Goal: Navigation & Orientation: Find specific page/section

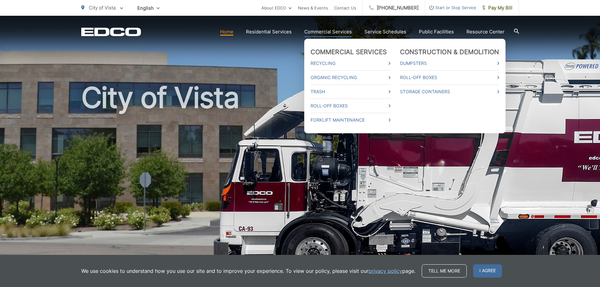
drag, startPoint x: 282, startPoint y: 32, endPoint x: 338, endPoint y: 32, distance: 56.1
click at [338, 32] on link "Commercial Services" at bounding box center [328, 32] width 48 height 8
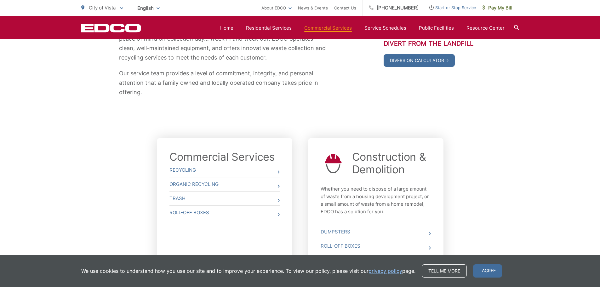
scroll to position [114, 0]
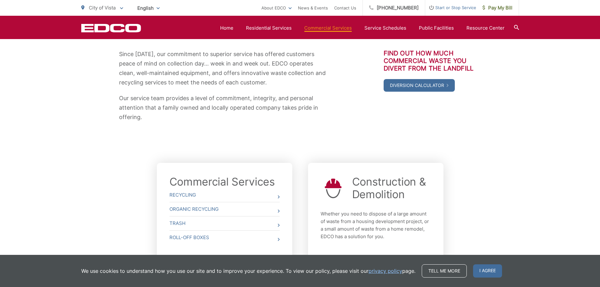
click at [370, 122] on div "Since 1967, our commitment to superior service has offered customers peace of m…" at bounding box center [300, 86] width 438 height 148
click at [233, 29] on link "Home" at bounding box center [226, 28] width 13 height 8
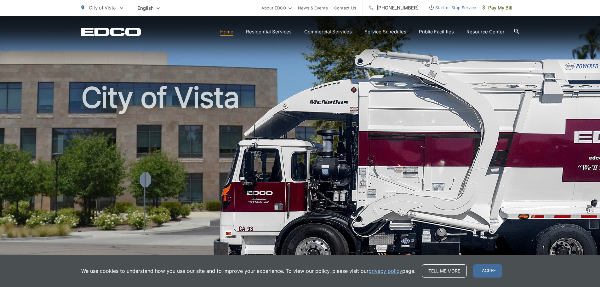
click at [491, 272] on span "I agree" at bounding box center [487, 270] width 29 height 13
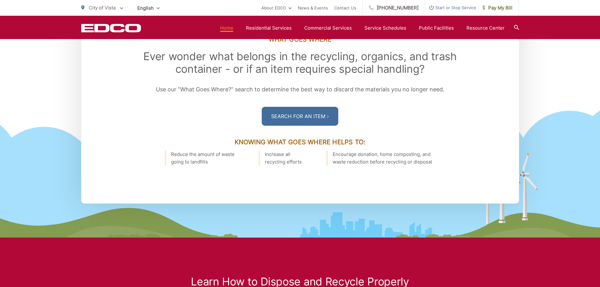
scroll to position [946, 0]
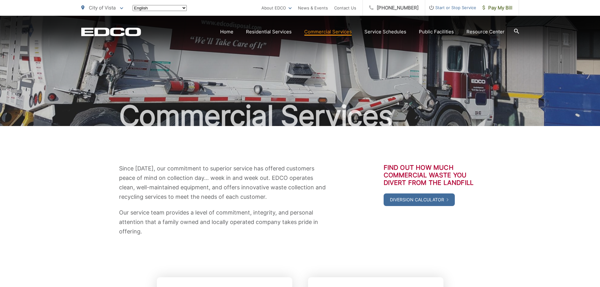
scroll to position [114, 0]
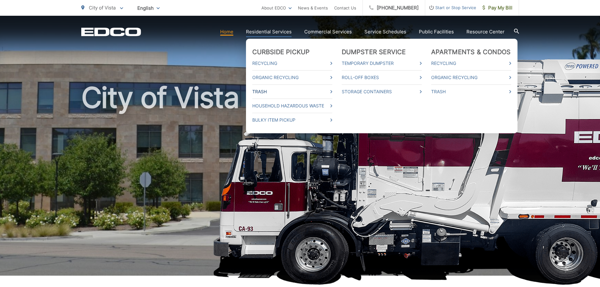
click at [270, 93] on link "Trash" at bounding box center [292, 92] width 80 height 8
